Goal: Find specific page/section: Find specific page/section

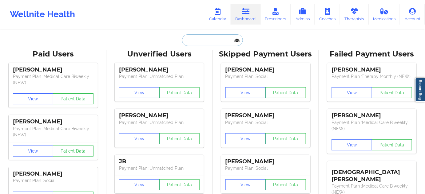
click at [224, 44] on input "text" at bounding box center [212, 40] width 61 height 12
paste input "Caliyah"
type input "Caliyah"
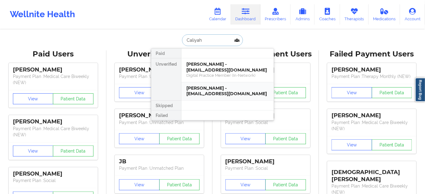
click at [206, 89] on div "[PERSON_NAME] - [EMAIL_ADDRESS][DOMAIN_NAME]" at bounding box center [227, 91] width 82 height 11
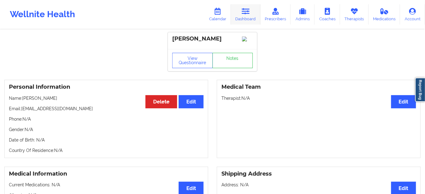
click at [244, 11] on icon at bounding box center [246, 11] width 8 height 7
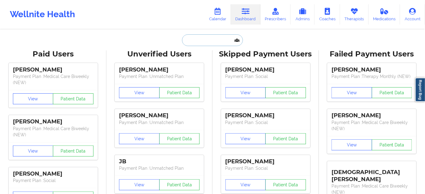
click at [218, 43] on input "text" at bounding box center [212, 40] width 61 height 12
paste input "Caliyah"
type input "Caliyah"
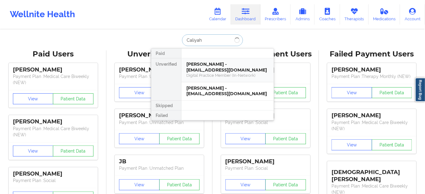
click at [210, 62] on div "[PERSON_NAME] - [EMAIL_ADDRESS][DOMAIN_NAME]" at bounding box center [227, 67] width 82 height 11
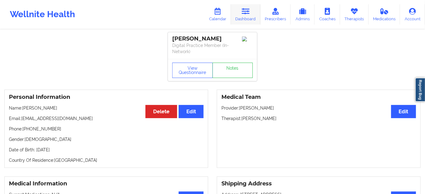
click at [249, 15] on link "Dashboard" at bounding box center [246, 14] width 30 height 20
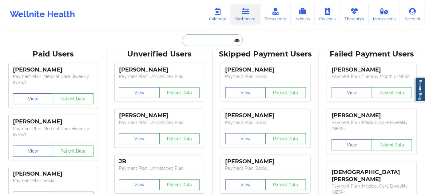
click at [222, 42] on input "text" at bounding box center [212, 40] width 61 height 12
paste input "[EMAIL_ADDRESS][DOMAIN_NAME]"
type input "[EMAIL_ADDRESS][DOMAIN_NAME]"
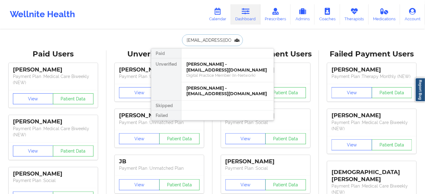
scroll to position [0, 8]
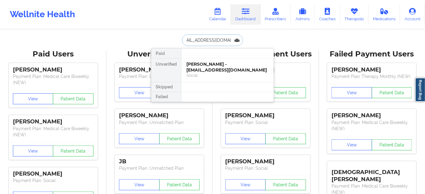
click at [210, 70] on div "[PERSON_NAME] - [EMAIL_ADDRESS][DOMAIN_NAME]" at bounding box center [227, 67] width 82 height 11
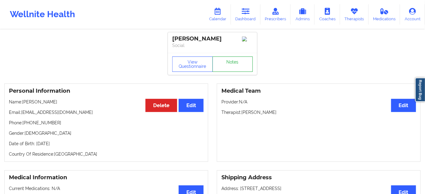
click at [221, 69] on link "Notes" at bounding box center [233, 64] width 41 height 15
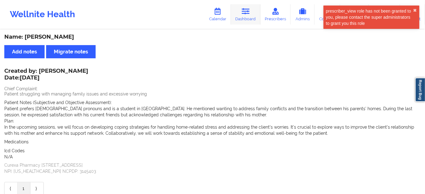
click at [245, 18] on link "Dashboard" at bounding box center [246, 14] width 30 height 20
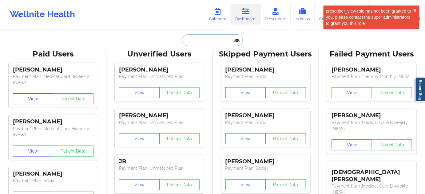
click at [225, 38] on input "text" at bounding box center [212, 40] width 61 height 12
type input "f"
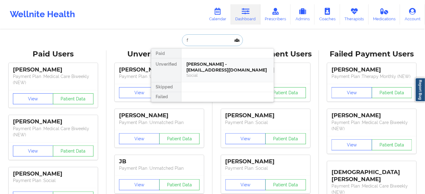
click at [210, 61] on div "[PERSON_NAME] - [EMAIL_ADDRESS][DOMAIN_NAME] Social" at bounding box center [227, 70] width 92 height 24
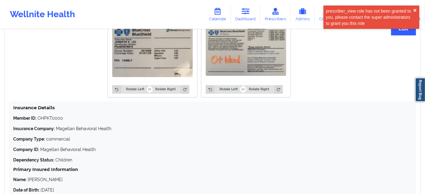
scroll to position [540, 0]
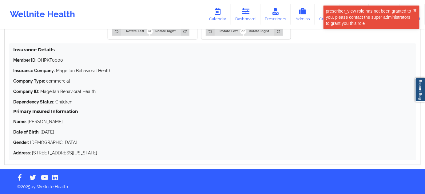
click at [50, 62] on p "Member ID: OHPKT0000" at bounding box center [212, 60] width 399 height 6
copy p "OHPKT0000"
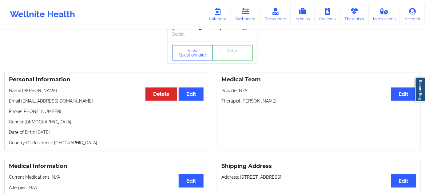
scroll to position [0, 0]
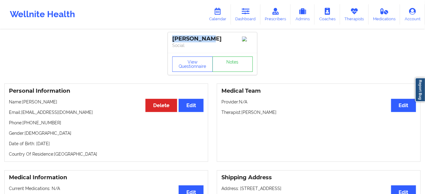
drag, startPoint x: 203, startPoint y: 39, endPoint x: 162, endPoint y: 46, distance: 41.6
click at [172, 35] on div "[PERSON_NAME] Social" at bounding box center [212, 42] width 89 height 21
copy div "[PERSON_NAME]"
click at [250, 18] on link "Dashboard" at bounding box center [246, 14] width 30 height 20
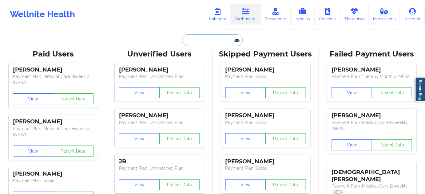
click at [226, 40] on input "text" at bounding box center [212, 40] width 61 height 12
paste input "[EMAIL_ADDRESS][DOMAIN_NAME]"
type input "[EMAIL_ADDRESS][DOMAIN_NAME]"
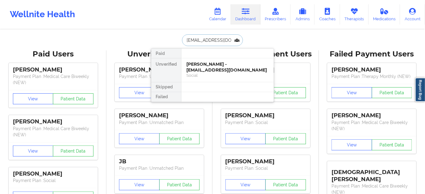
click at [213, 66] on div "[PERSON_NAME] - [EMAIL_ADDRESS][DOMAIN_NAME]" at bounding box center [227, 67] width 82 height 11
